Goal: Task Accomplishment & Management: Use online tool/utility

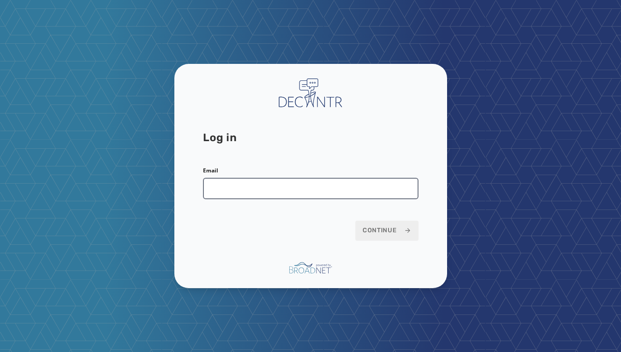
click at [324, 184] on input "Email" at bounding box center [310, 188] width 215 height 21
type input "**********"
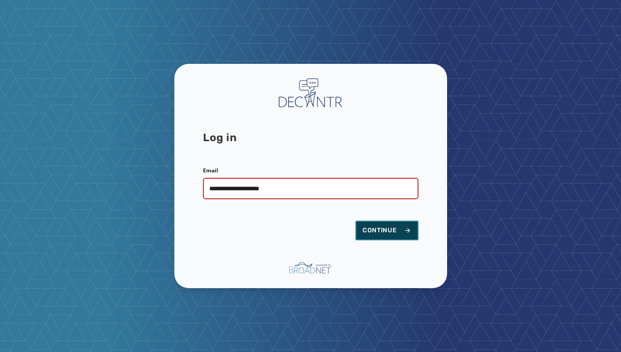
click at [389, 230] on span "Continue" at bounding box center [386, 230] width 49 height 9
click at [382, 231] on span "Continue" at bounding box center [386, 230] width 49 height 9
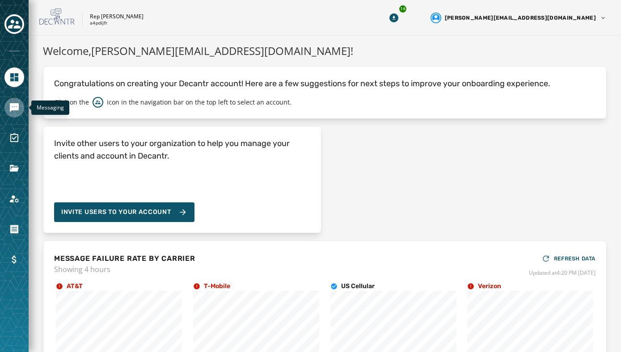
click at [12, 105] on icon "Navigate to Messaging" at bounding box center [14, 107] width 9 height 9
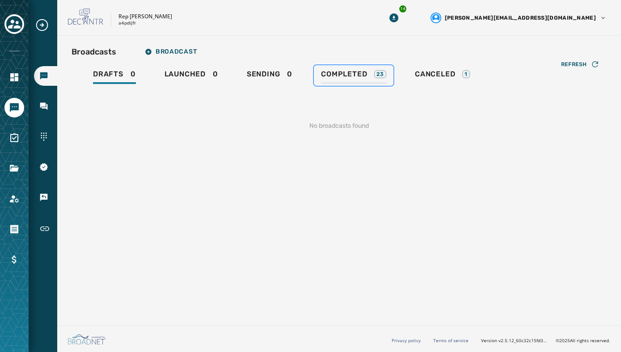
click at [361, 76] on span "Completed" at bounding box center [344, 74] width 46 height 9
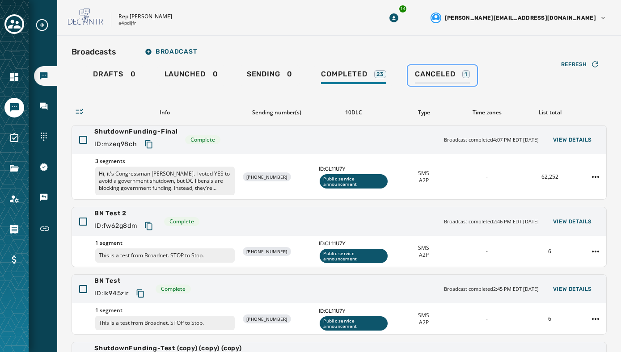
click at [429, 67] on link "Canceled 1" at bounding box center [441, 75] width 69 height 21
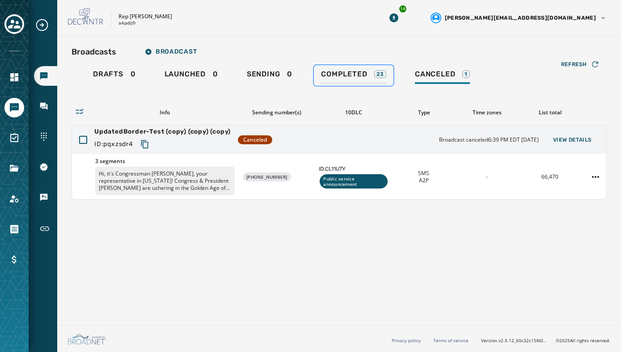
click at [365, 75] on span "Completed" at bounding box center [344, 74] width 46 height 9
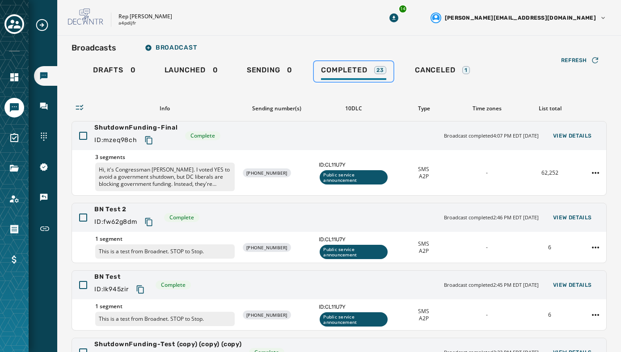
scroll to position [5, 0]
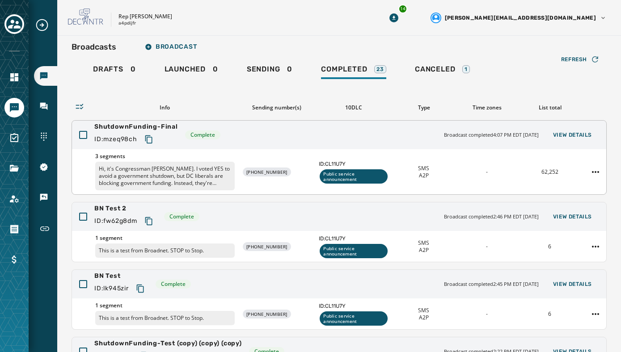
click at [225, 136] on div "ShutdownFunding-Final ID: mzeq98ch Complete Broadcast completed 4:07 PM EDT [DA…" at bounding box center [339, 135] width 534 height 29
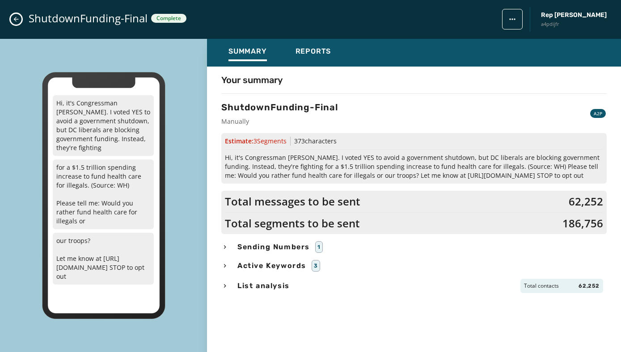
click at [16, 21] on icon "Close admin drawer" at bounding box center [16, 19] width 5 height 5
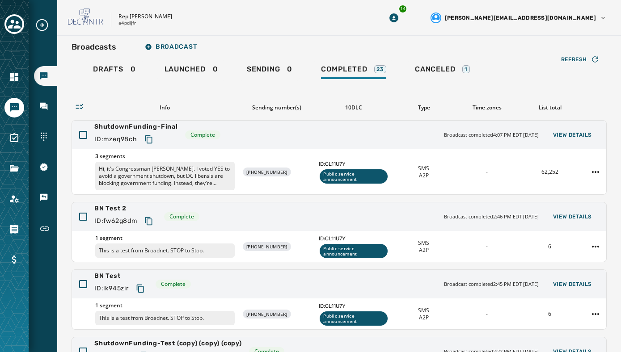
click at [11, 109] on icon "Navigate to Messaging" at bounding box center [14, 107] width 9 height 9
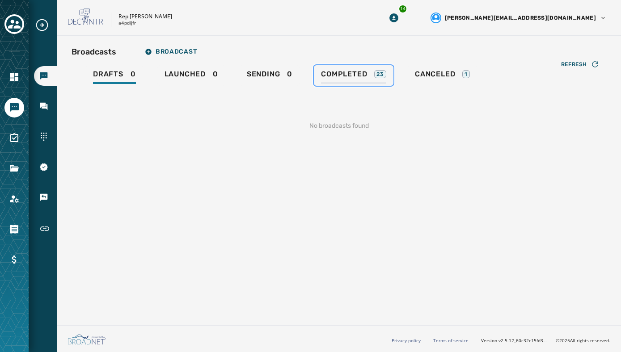
click at [358, 73] on span "Completed" at bounding box center [344, 74] width 46 height 9
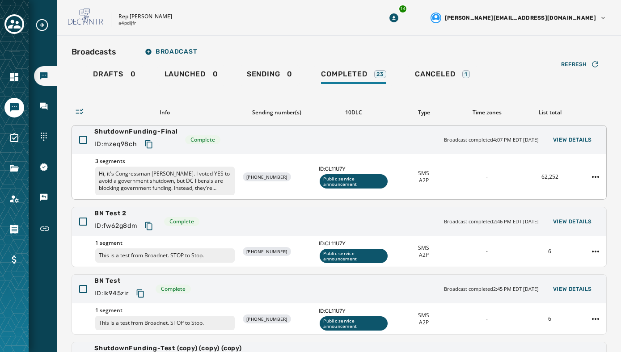
click at [168, 130] on span "ShutdownFunding-Final" at bounding box center [136, 131] width 84 height 9
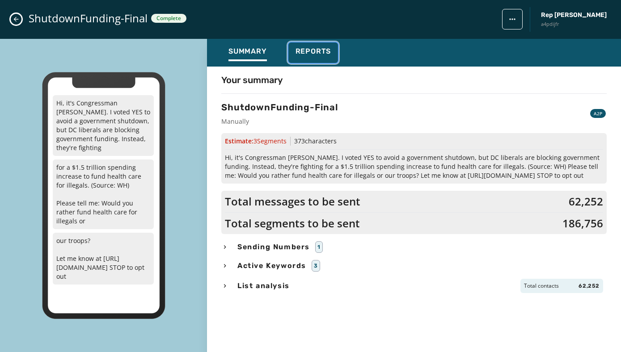
click at [315, 53] on span "Reports" at bounding box center [313, 51] width 36 height 9
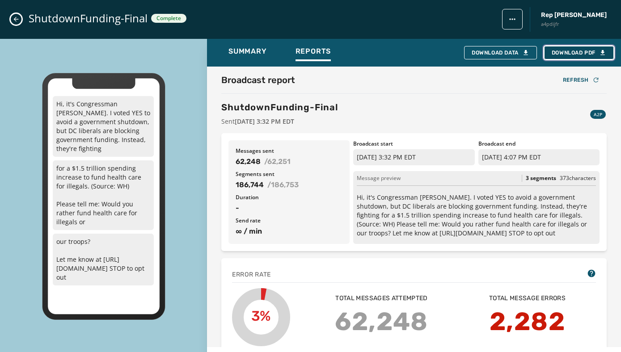
click at [563, 50] on span "Download PDF" at bounding box center [578, 52] width 55 height 7
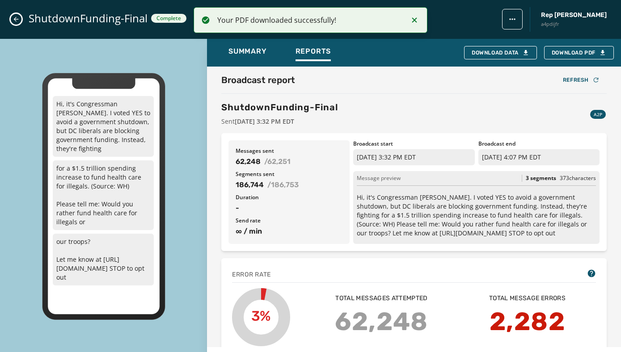
click at [543, 35] on div "ShutdownFunding-Final Complete Rep [PERSON_NAME] a4pdijfr" at bounding box center [310, 19] width 621 height 39
click at [514, 55] on div "Download Data" at bounding box center [500, 52] width 58 height 7
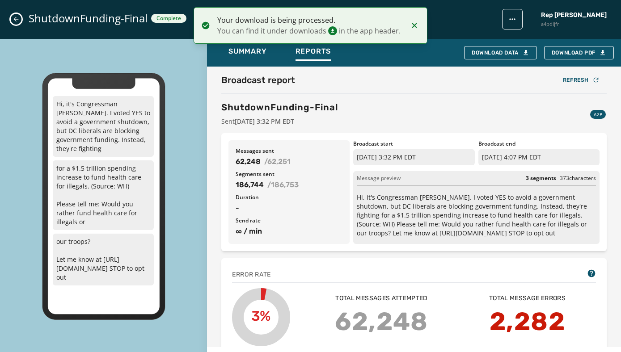
click at [286, 21] on span "Your download is being processed." at bounding box center [309, 20] width 185 height 11
click at [340, 31] on span "You can find it under downloads in the app header." at bounding box center [309, 30] width 185 height 11
click at [334, 30] on icon "Notifications (F8)" at bounding box center [332, 30] width 9 height 9
click at [420, 25] on li "Your download is being processed. You can find it under downloads in the app he…" at bounding box center [310, 25] width 234 height 37
click at [414, 24] on icon "Notifications (F8)" at bounding box center [414, 25] width 11 height 11
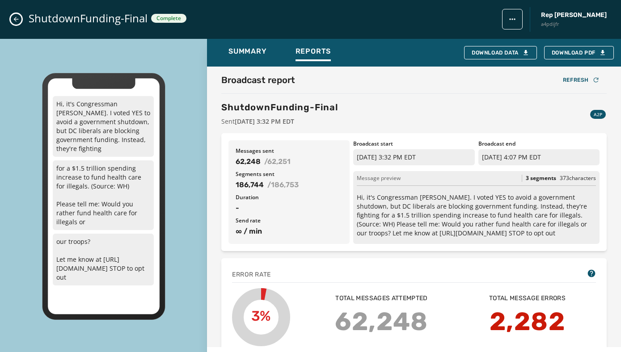
click at [21, 22] on div "ShutdownFunding-Final Complete Rep [PERSON_NAME] a4pdijfr" at bounding box center [310, 19] width 621 height 39
click at [10, 21] on div "ShutdownFunding-Final Complete Rep [PERSON_NAME] a4pdijfr" at bounding box center [310, 19] width 621 height 39
click at [15, 20] on icon "Close admin drawer" at bounding box center [16, 19] width 7 height 7
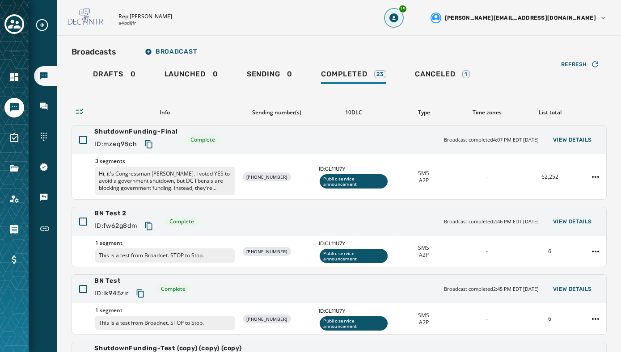
click at [398, 18] on icon "Download Menu" at bounding box center [393, 17] width 9 height 9
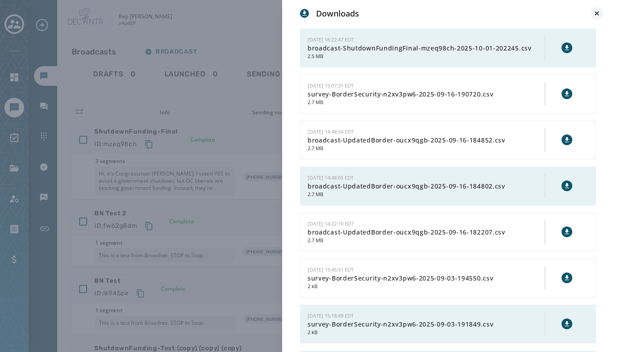
click at [596, 13] on icon at bounding box center [596, 13] width 4 height 4
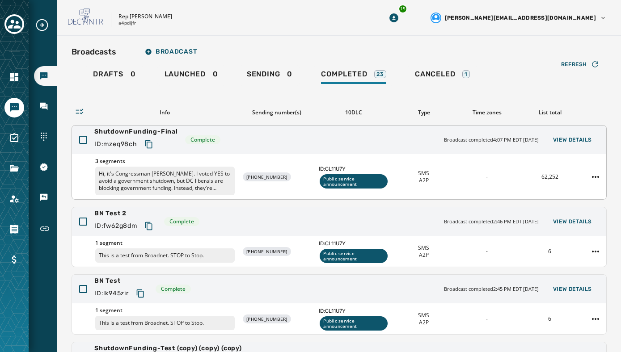
click at [294, 158] on div "3 segments Hi, it's Congressman [PERSON_NAME]. I voted YES to avoid a governmen…" at bounding box center [339, 176] width 534 height 45
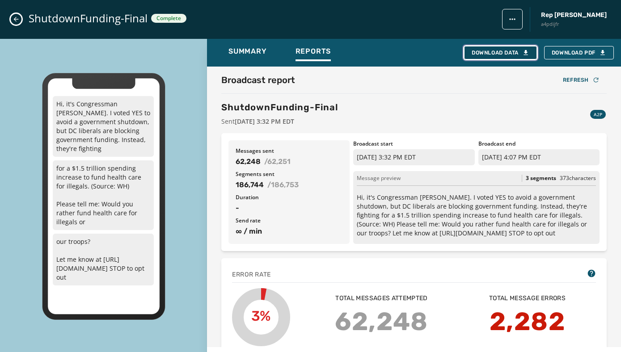
click at [522, 51] on icon "button" at bounding box center [525, 52] width 7 height 7
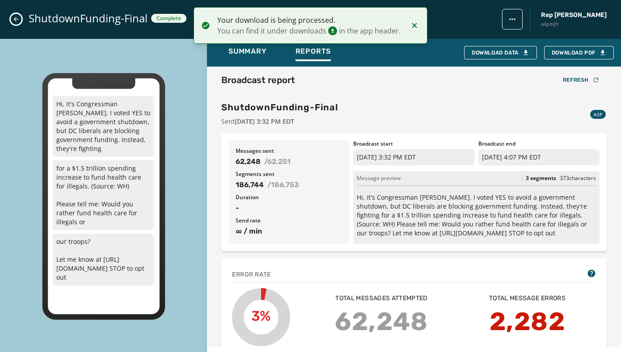
click at [418, 25] on icon "Notifications (F8)" at bounding box center [414, 25] width 11 height 11
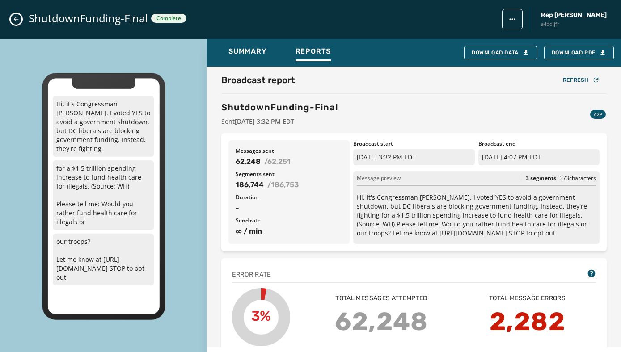
click at [16, 21] on icon "Close admin drawer" at bounding box center [16, 19] width 7 height 7
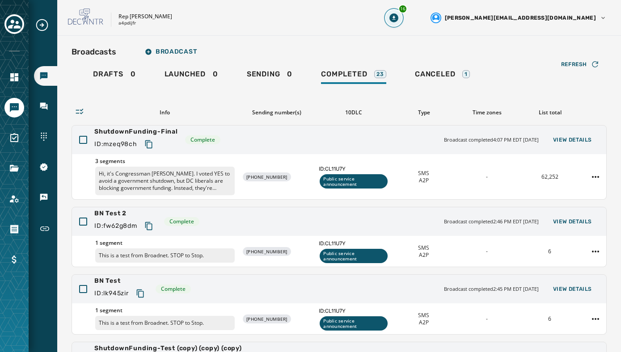
click at [398, 15] on icon "Download Menu" at bounding box center [393, 17] width 9 height 9
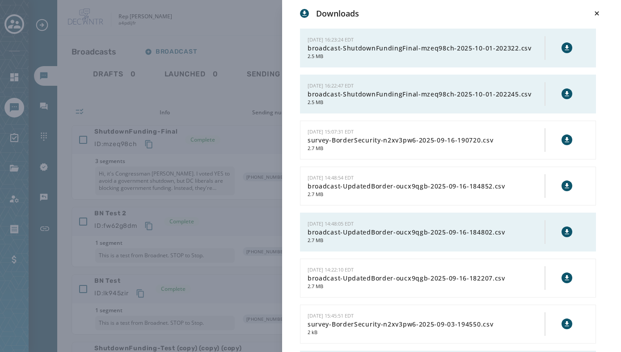
click at [246, 23] on div "Downloads [DATE] 16:23:24 EDT broadcast-ShutdownFundingFinal-mzeq98ch-2025-10-0…" at bounding box center [310, 176] width 621 height 352
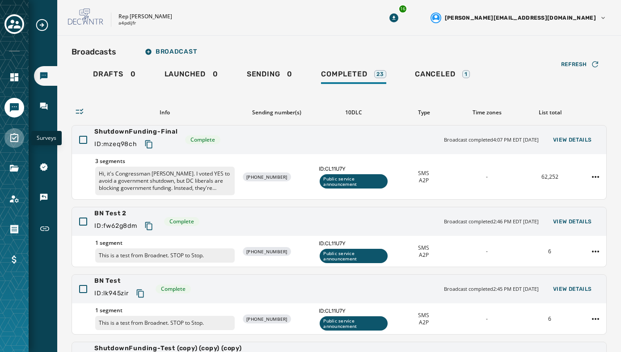
click at [13, 139] on icon "Navigate to Surveys" at bounding box center [14, 138] width 11 height 11
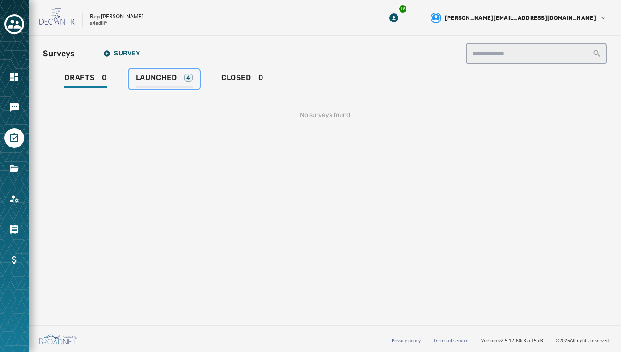
click at [162, 76] on span "Launched" at bounding box center [156, 77] width 41 height 9
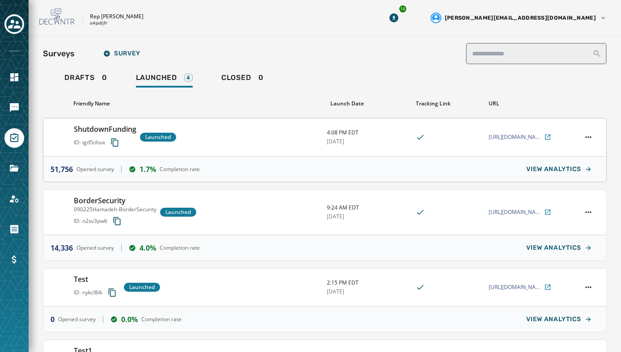
click at [197, 136] on div "ShutdownFunding ID: igd5ohux Launched" at bounding box center [197, 137] width 246 height 27
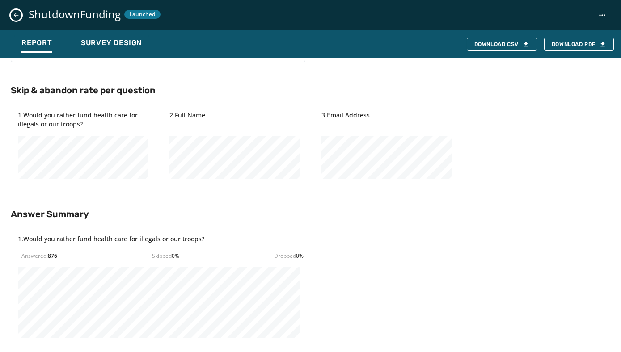
scroll to position [126, 0]
